Goal: Task Accomplishment & Management: Use online tool/utility

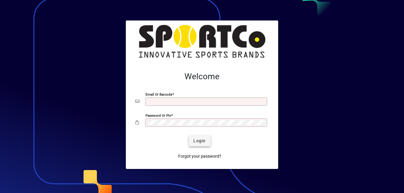
type input "**********"
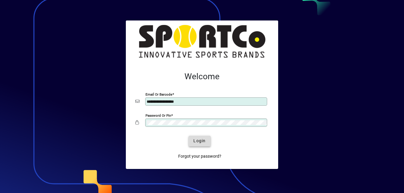
click at [200, 139] on span "Login" at bounding box center [199, 141] width 12 height 6
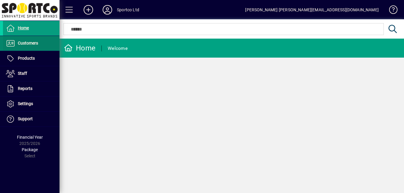
click at [41, 44] on span at bounding box center [31, 43] width 57 height 14
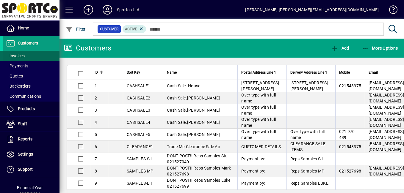
click at [23, 53] on span "Invoices" at bounding box center [14, 56] width 22 height 6
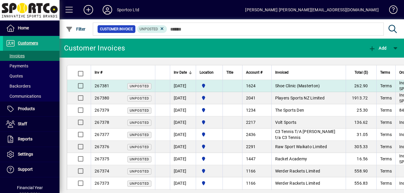
click at [306, 84] on span "Shoe Clinic (Masterton)" at bounding box center [297, 86] width 45 height 5
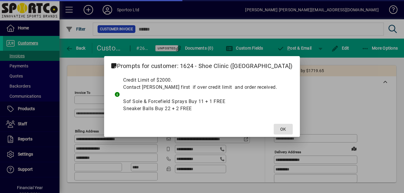
type input "**********"
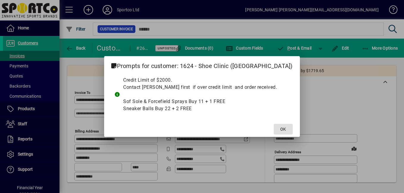
click at [274, 124] on span at bounding box center [283, 129] width 19 height 14
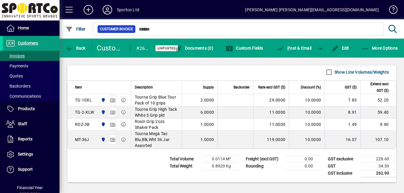
scroll to position [356, 0]
click at [85, 49] on span "button" at bounding box center [75, 48] width 23 height 14
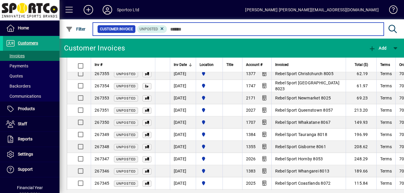
scroll to position [293, 0]
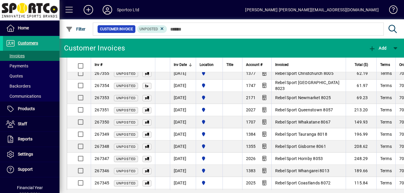
click at [72, 12] on span at bounding box center [69, 10] width 14 height 14
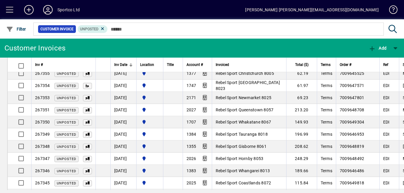
click at [10, 9] on span at bounding box center [10, 10] width 14 height 14
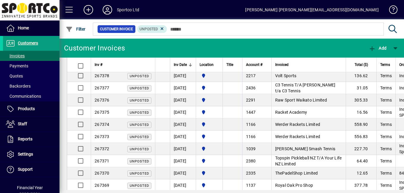
scroll to position [0, 0]
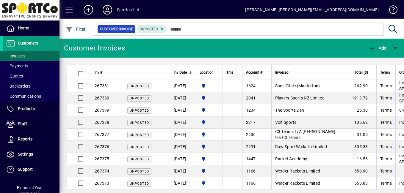
click at [108, 11] on icon at bounding box center [107, 10] width 12 height 10
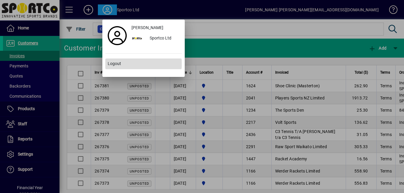
click at [115, 64] on span "Logout" at bounding box center [114, 64] width 13 height 6
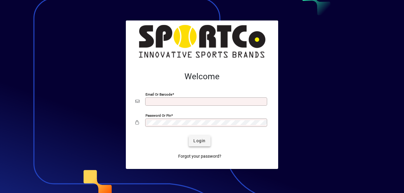
type input "**********"
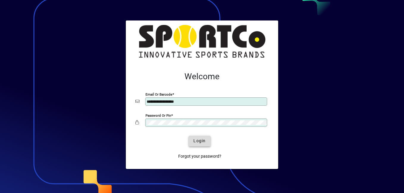
click at [195, 143] on span "Login" at bounding box center [199, 141] width 12 height 6
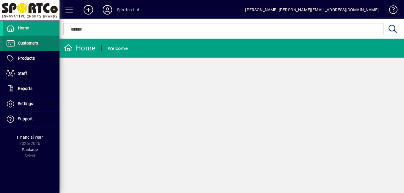
click at [43, 44] on span at bounding box center [31, 43] width 57 height 14
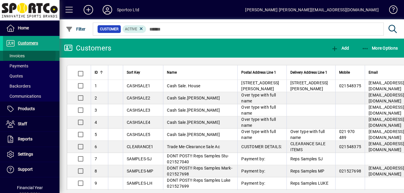
click at [21, 55] on span "Invoices" at bounding box center [15, 56] width 19 height 5
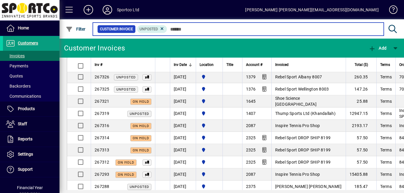
scroll to position [639, 0]
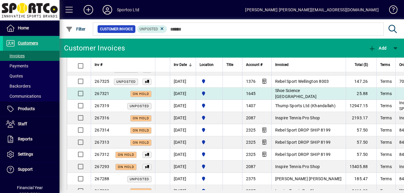
click at [271, 95] on td "1645" at bounding box center [256, 94] width 29 height 12
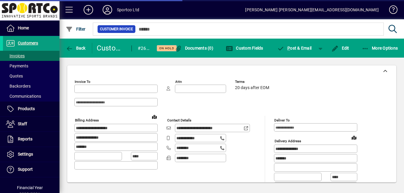
type input "**********"
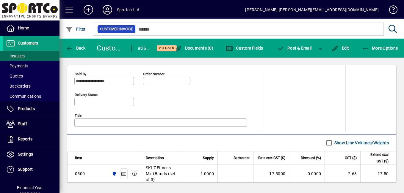
scroll to position [266, 0]
click at [367, 48] on icon "button" at bounding box center [365, 49] width 7 height 6
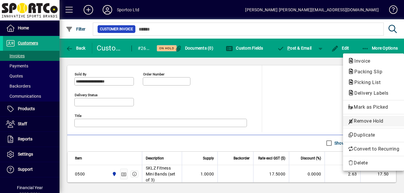
click at [359, 122] on span "Remove Hold" at bounding box center [373, 121] width 51 height 7
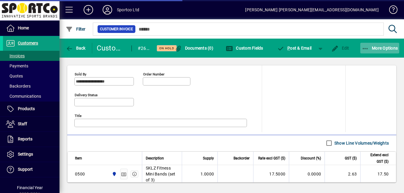
click at [367, 49] on icon "button" at bounding box center [365, 49] width 7 height 6
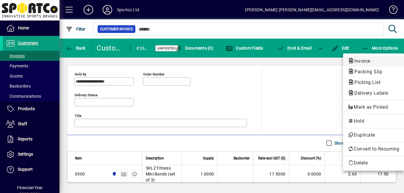
click at [357, 62] on span "Invoice" at bounding box center [361, 61] width 26 height 6
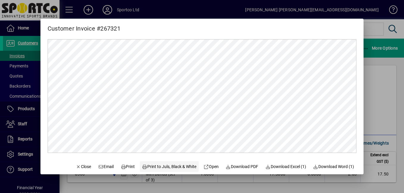
scroll to position [0, 0]
click at [164, 167] on span "Print to Juls, Black & White" at bounding box center [169, 167] width 54 height 6
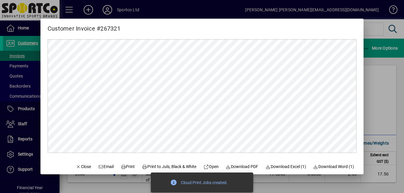
click at [384, 104] on div at bounding box center [202, 96] width 404 height 193
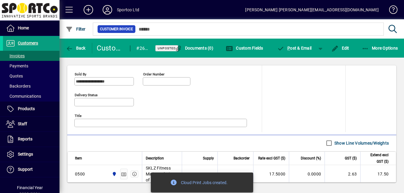
scroll to position [349, 0]
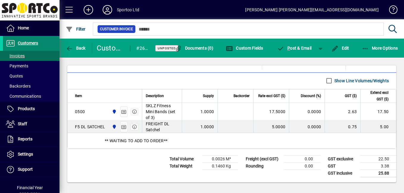
click at [34, 48] on span at bounding box center [31, 43] width 57 height 14
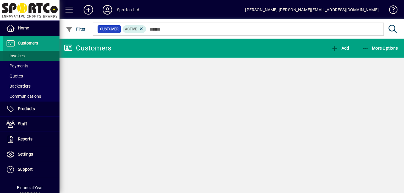
click at [20, 56] on span "Invoices" at bounding box center [15, 56] width 19 height 5
